Goal: Find specific page/section: Find specific page/section

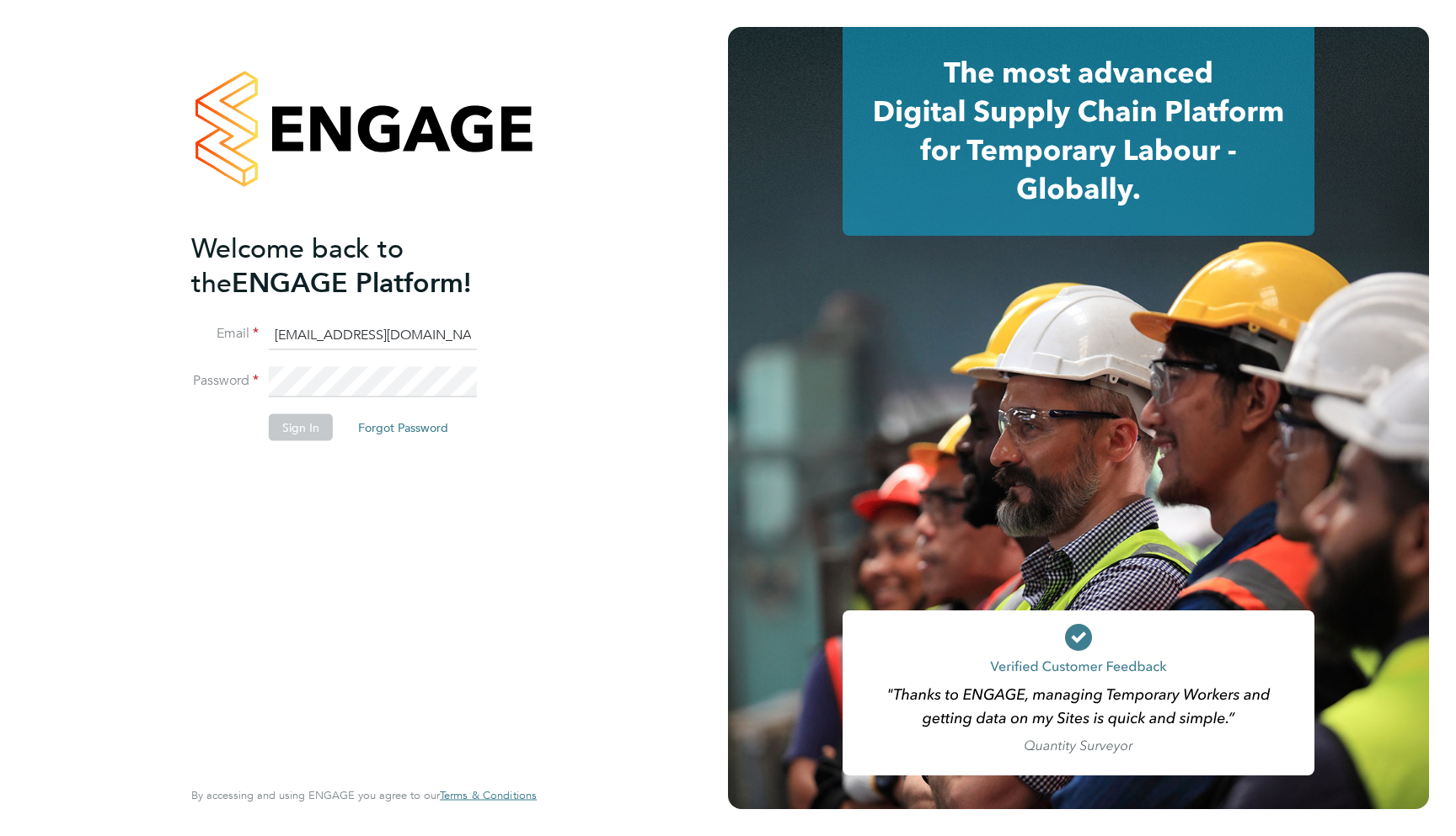
type input "support@engagelabs.io"
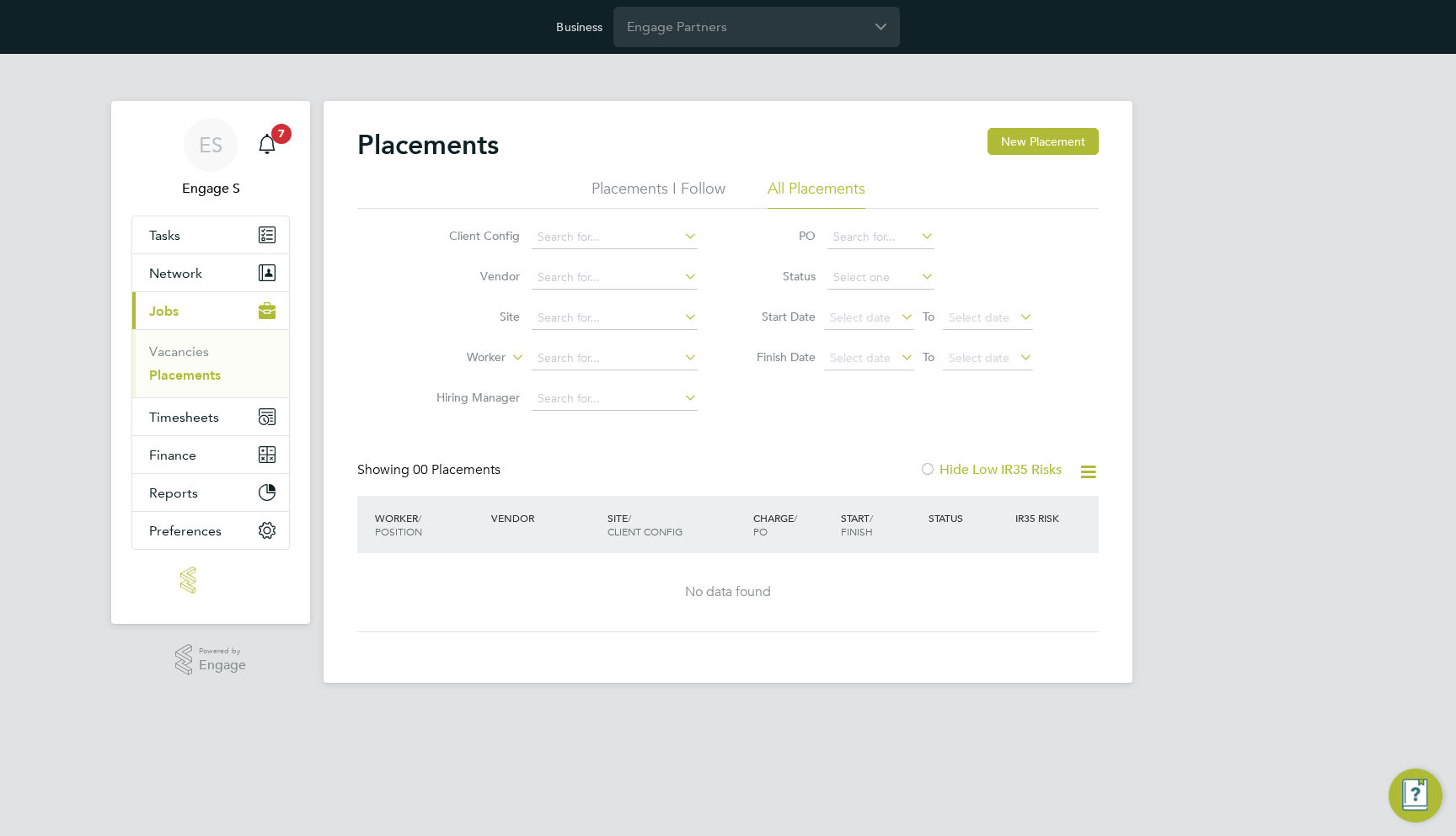
click at [1282, 210] on div "ES Engage S Notifications 7 Applications: Tasks Network Team Members Businesses…" at bounding box center [728, 382] width 1456 height 656
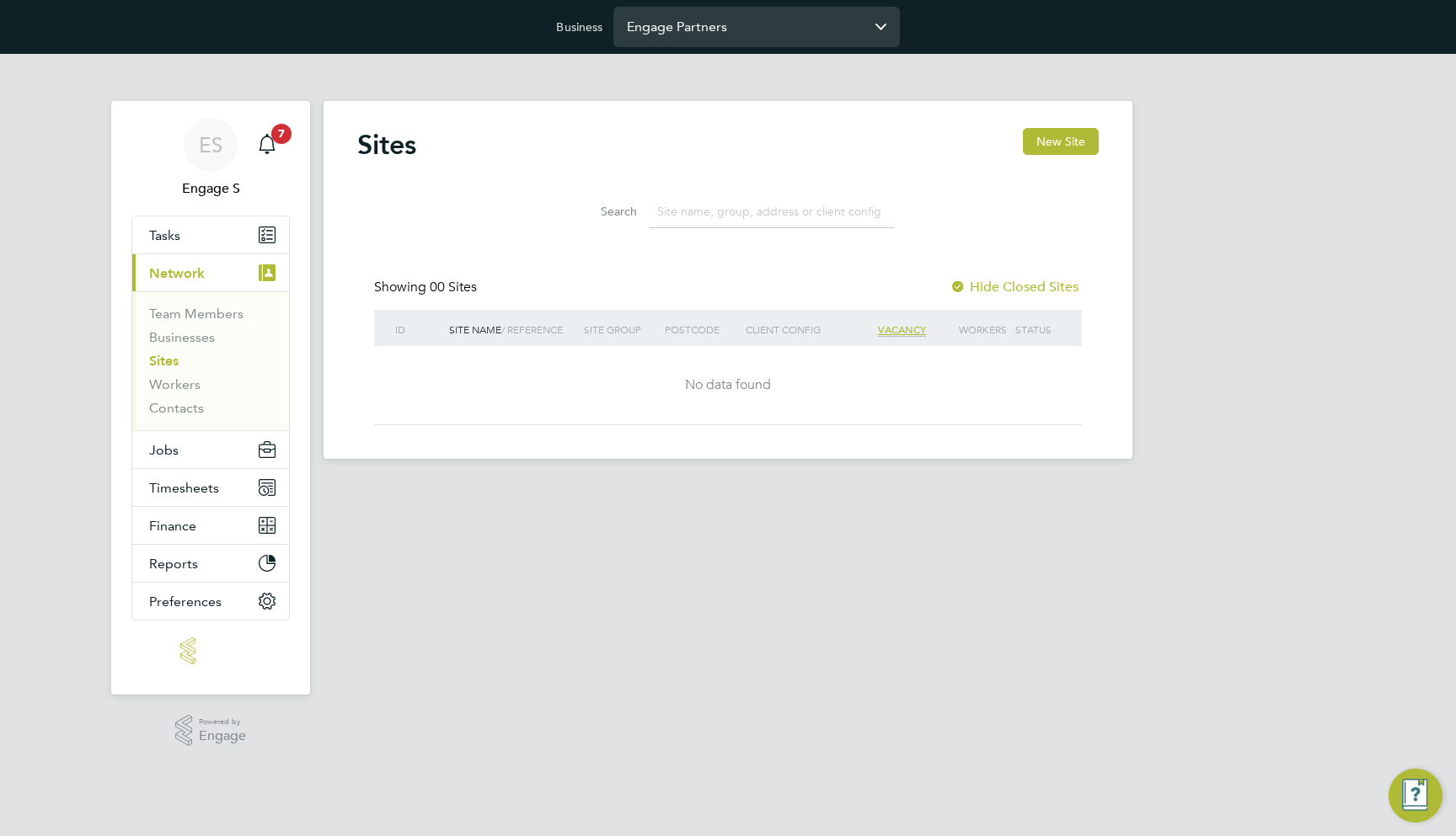
click at [728, 17] on input "Engage Partners" at bounding box center [756, 27] width 287 height 40
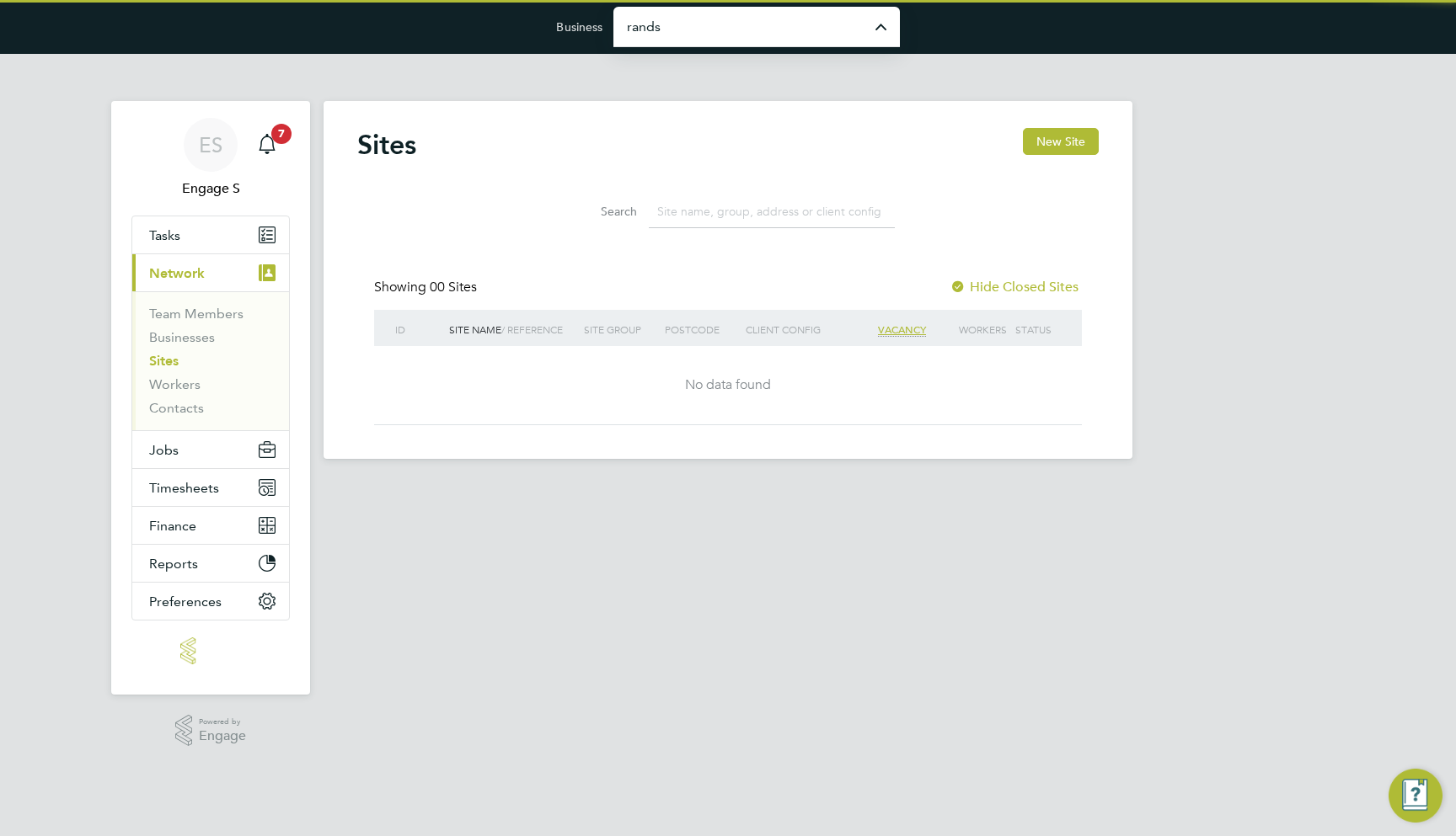
type input "Randstad Solutions Limited"
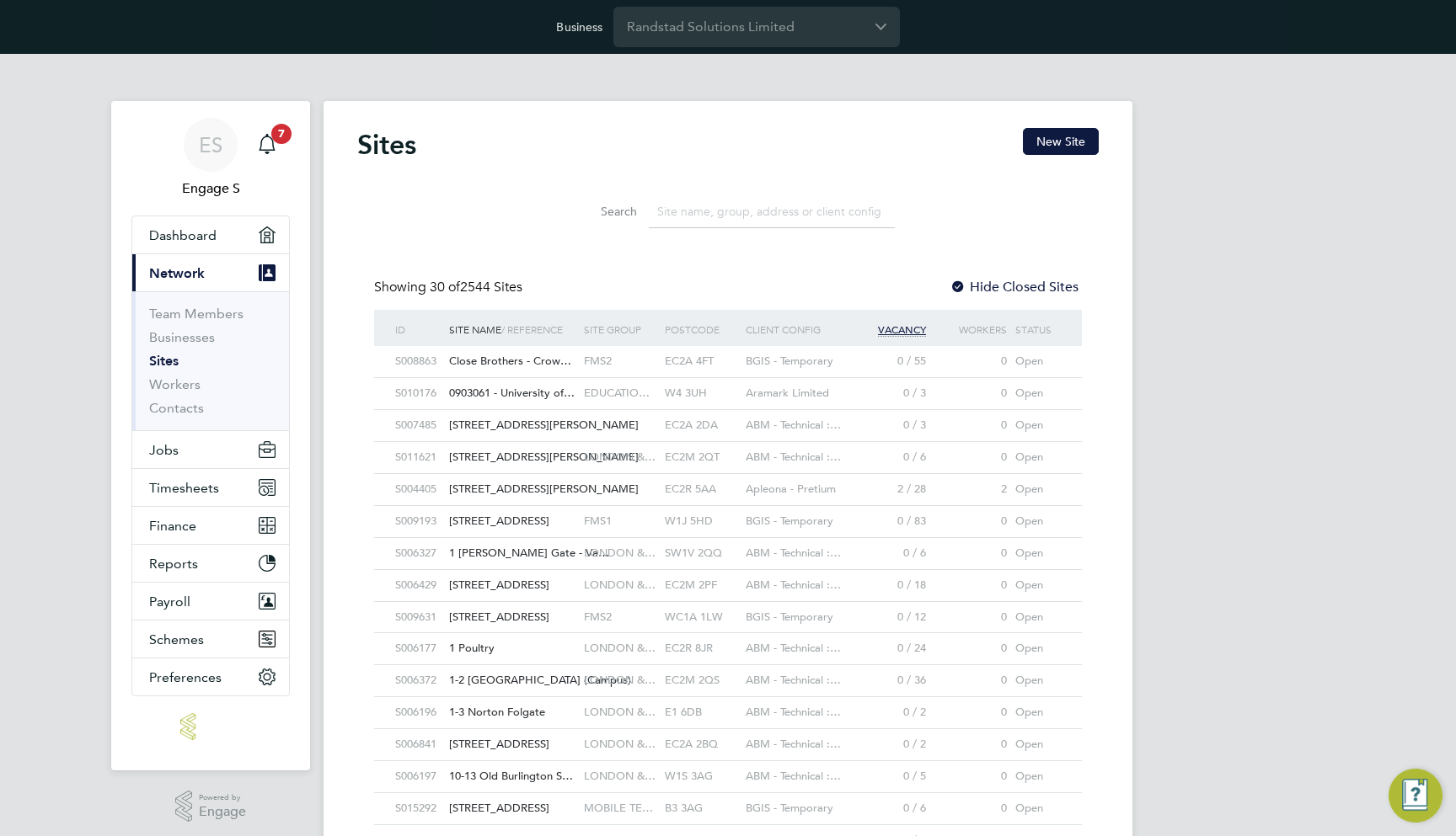
click at [686, 366] on div "EC2A 4FT" at bounding box center [701, 362] width 81 height 31
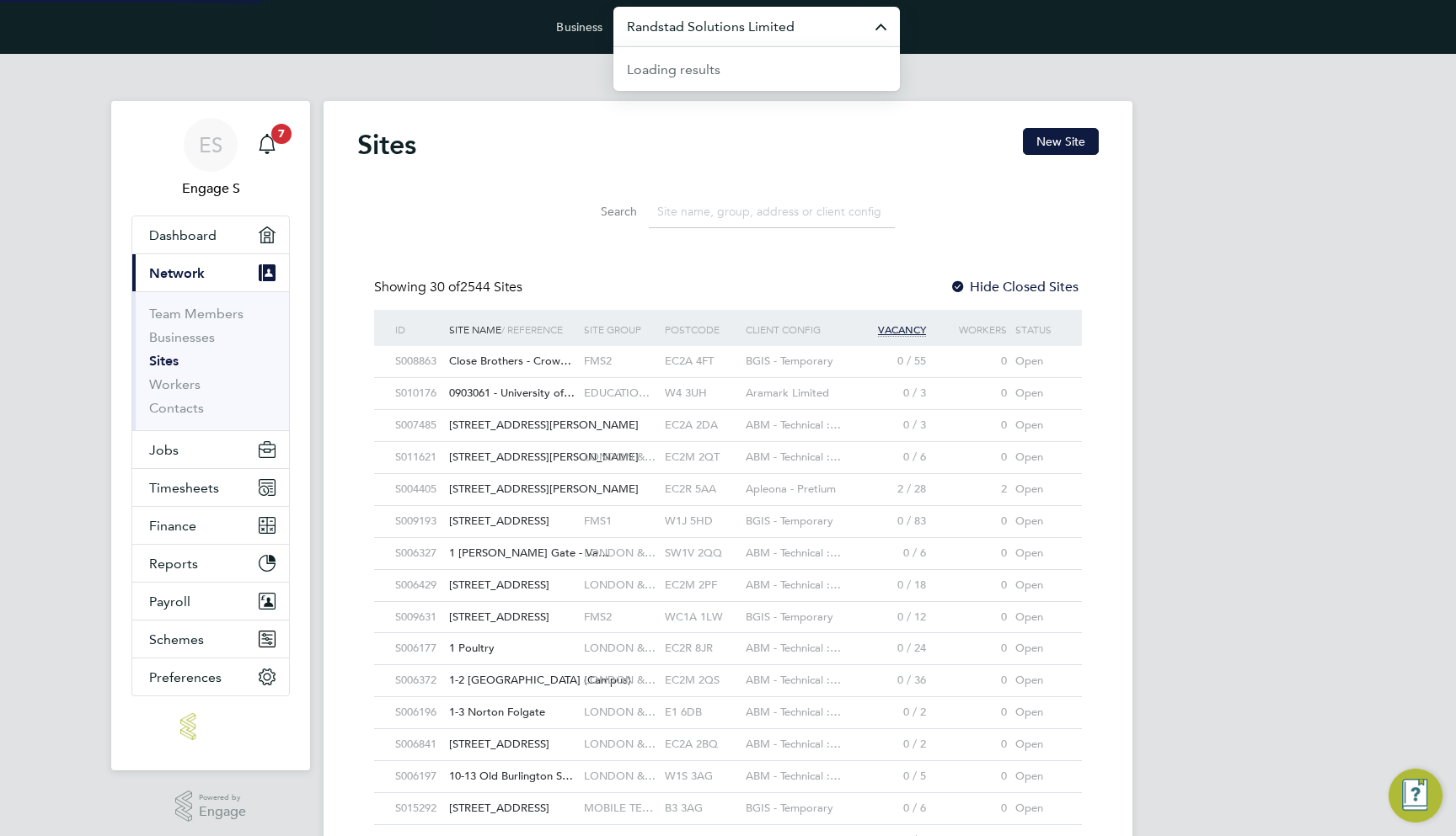
click at [712, 27] on input "Randstad Solutions Limited" at bounding box center [756, 27] width 287 height 40
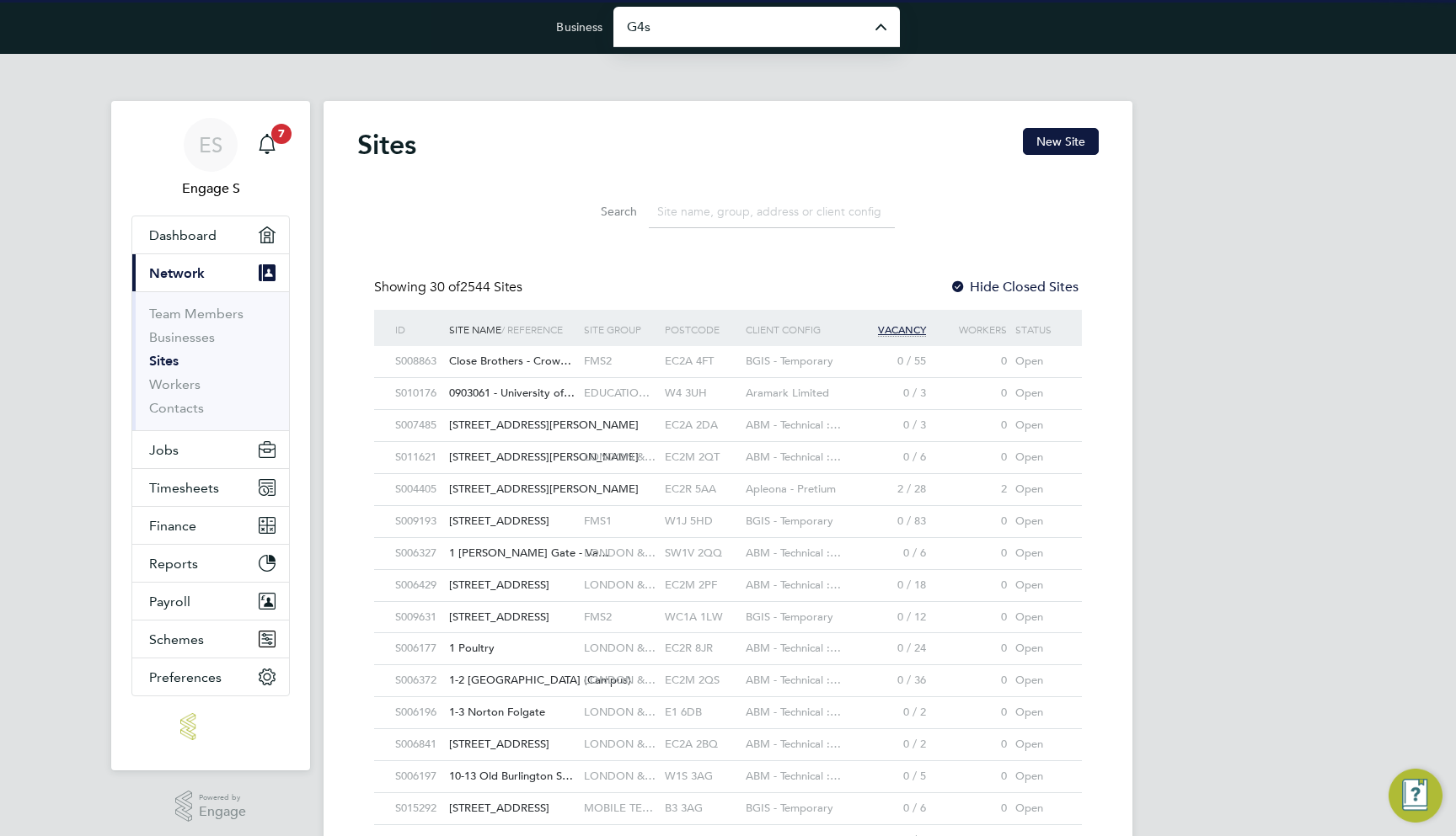
type input "G4S Facilities Management (Uk) Limited"
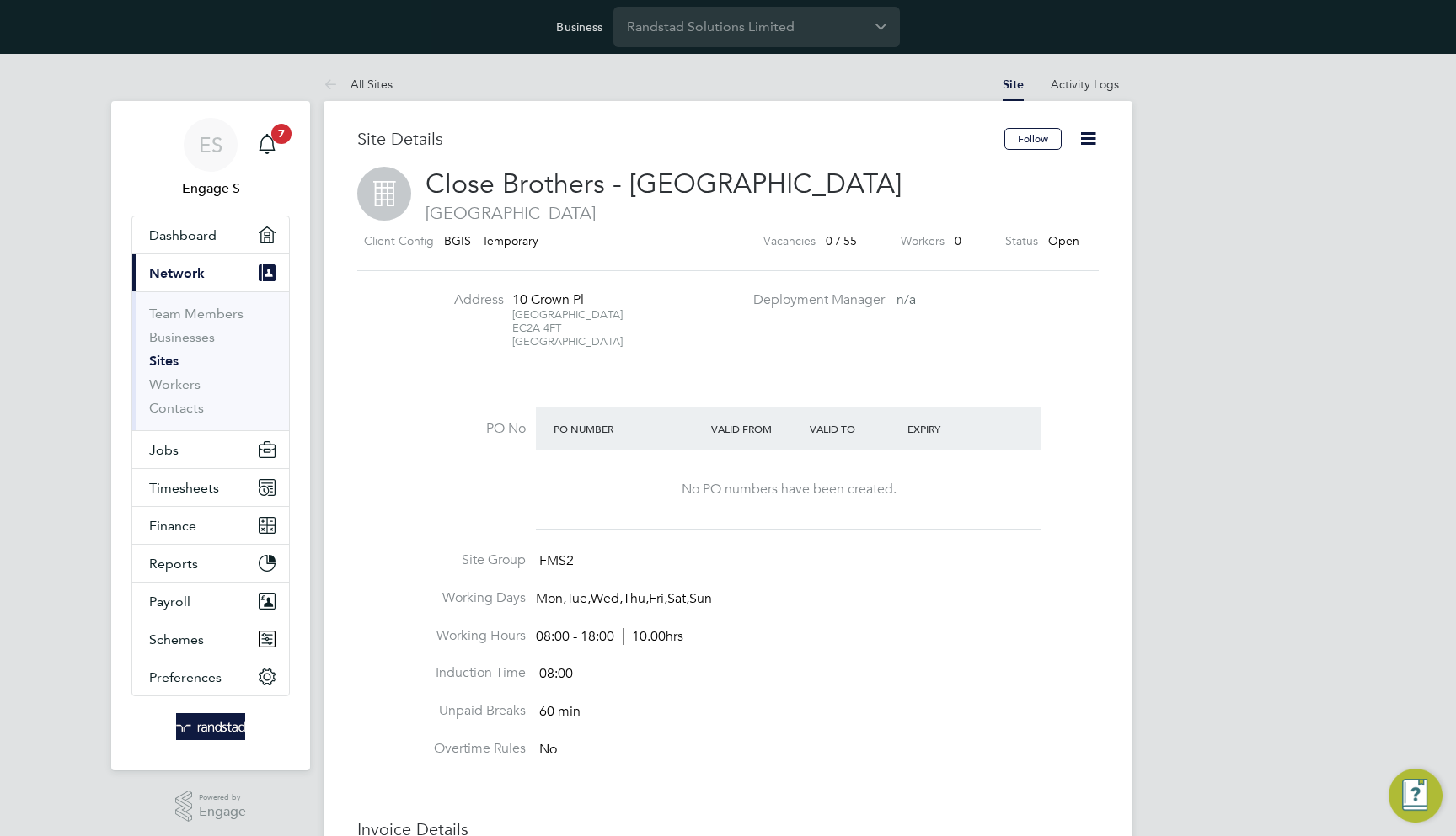
click at [1158, 407] on div "ES Engage S Notifications 7 Applications: Dashboard Current page: Network Team …" at bounding box center [728, 690] width 1456 height 1272
click at [1095, 142] on icon at bounding box center [1088, 138] width 21 height 21
click at [811, 147] on h3 "Site Details" at bounding box center [682, 139] width 648 height 22
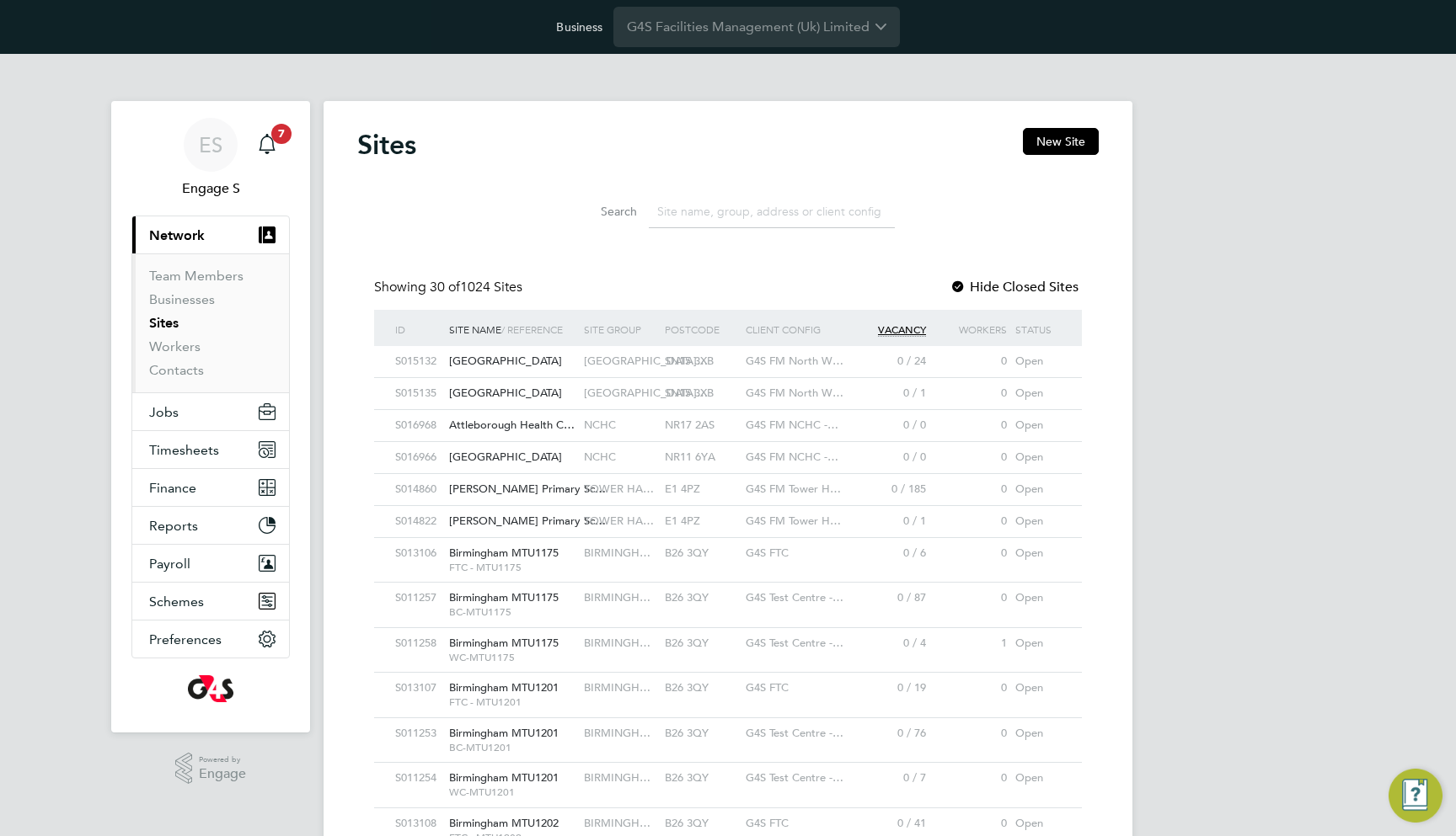
click at [622, 372] on div "NORTH WI…" at bounding box center [620, 362] width 81 height 31
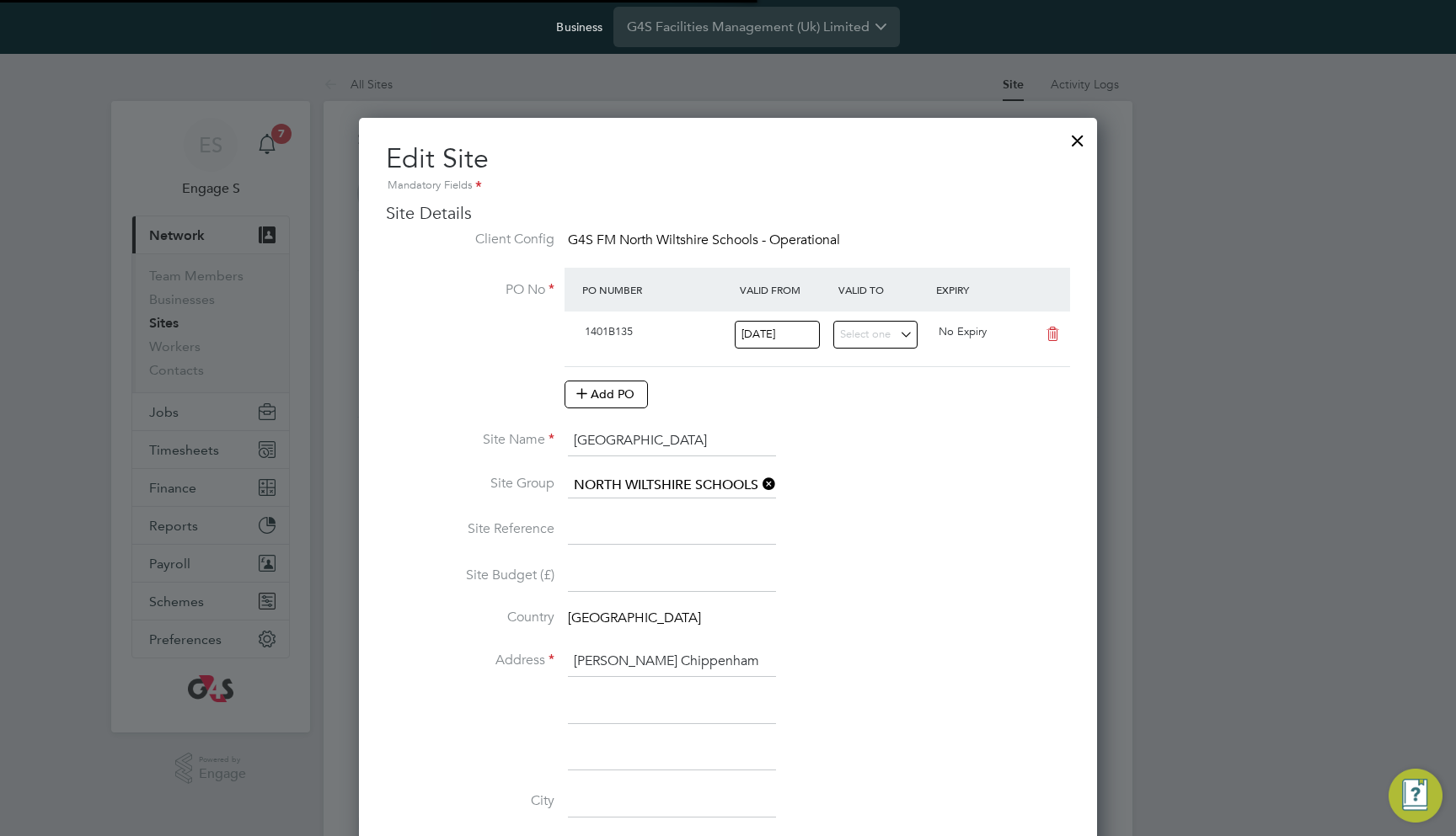
scroll to position [1621, 739]
